Goal: Task Accomplishment & Management: Manage account settings

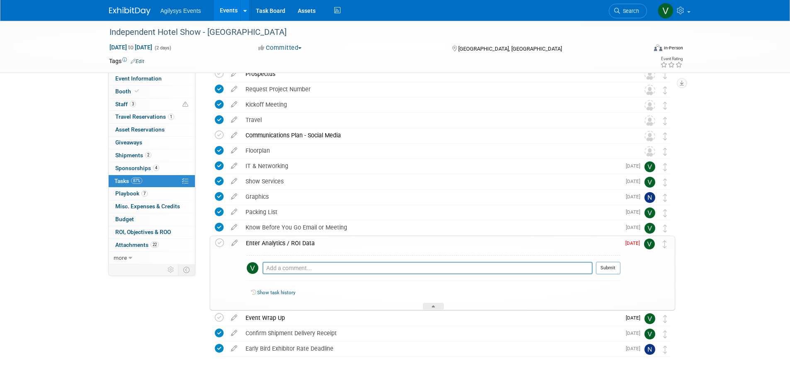
scroll to position [316, 0]
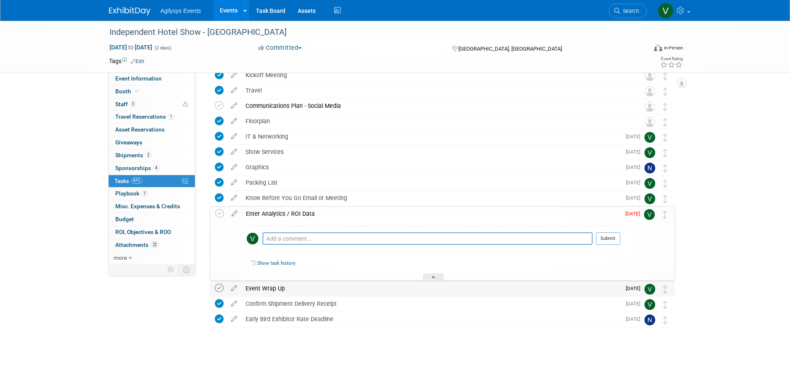
click at [221, 289] on icon at bounding box center [219, 288] width 9 height 9
click at [221, 213] on icon at bounding box center [219, 213] width 9 height 9
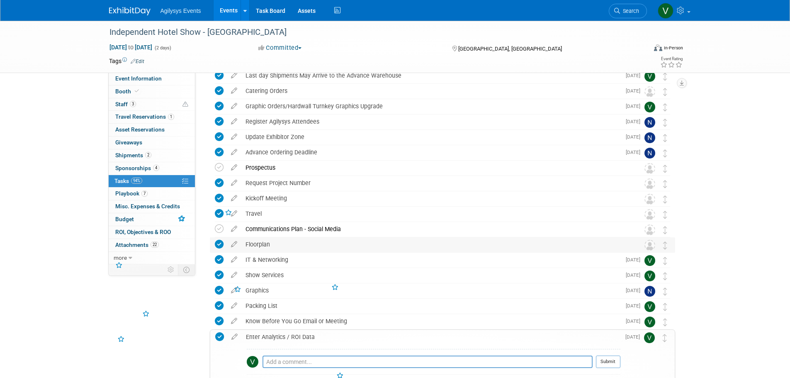
scroll to position [192, 0]
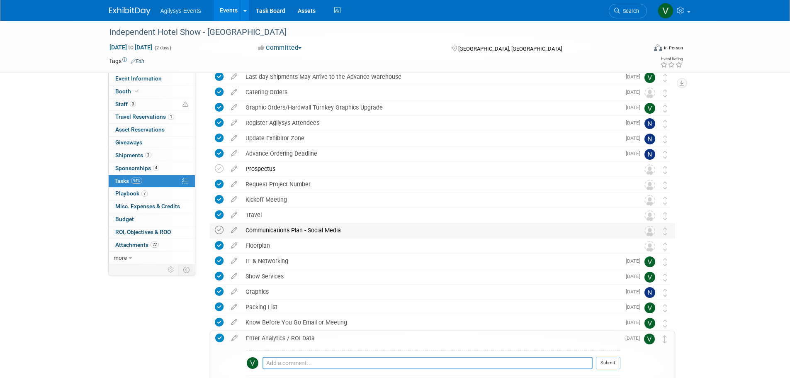
click at [219, 232] on icon at bounding box center [219, 230] width 9 height 9
click at [217, 167] on icon at bounding box center [219, 168] width 9 height 9
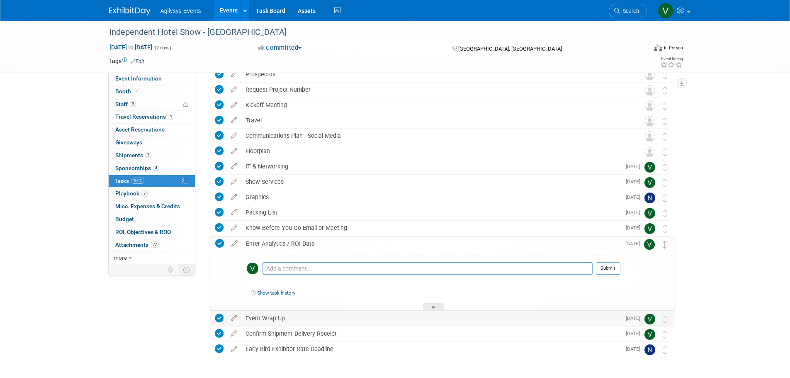
scroll to position [316, 0]
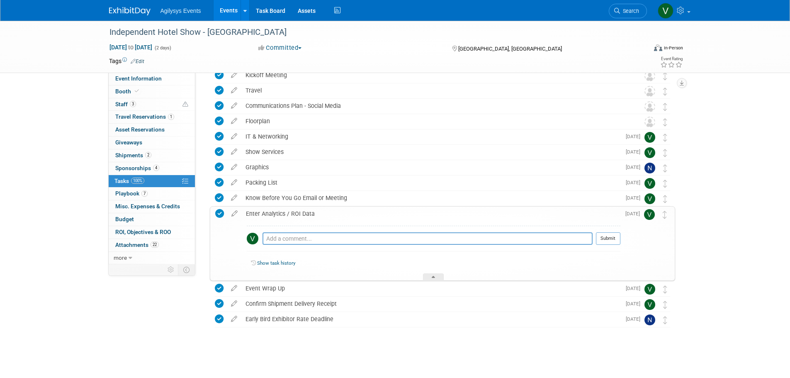
click at [151, 319] on div "Event Information Event Info Booth Booth 3 Staff 3 Staff 1 Travel Reservations …" at bounding box center [395, 33] width 585 height 657
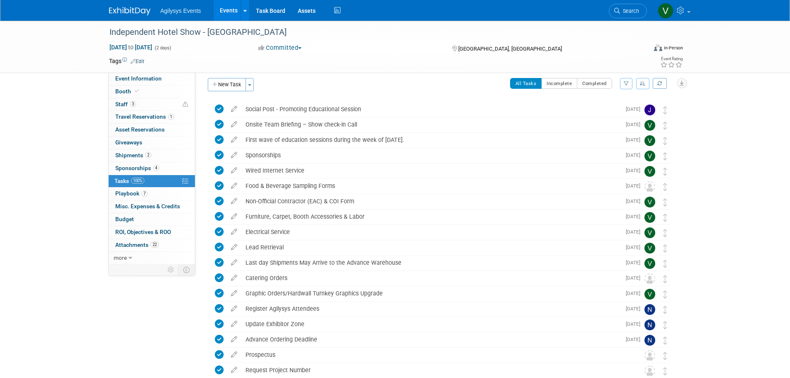
scroll to position [0, 0]
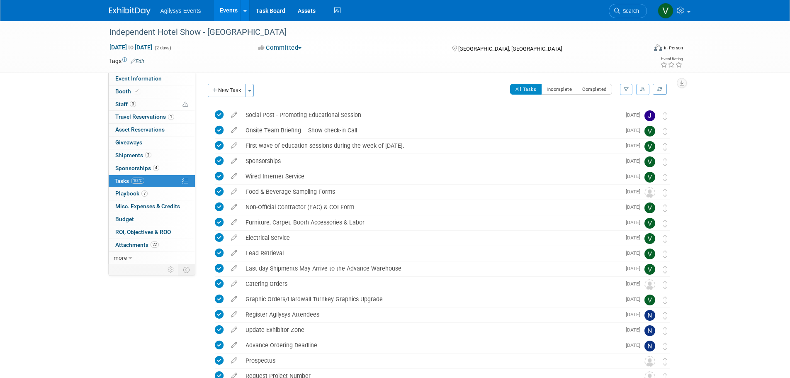
click at [136, 12] on img at bounding box center [129, 11] width 41 height 8
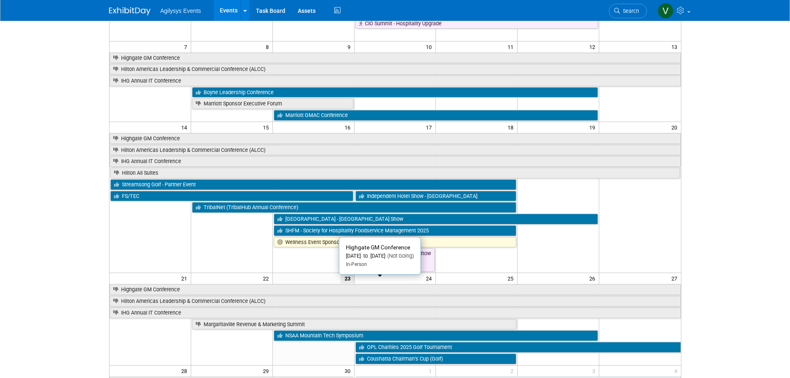
scroll to position [249, 0]
